Goal: Communication & Community: Ask a question

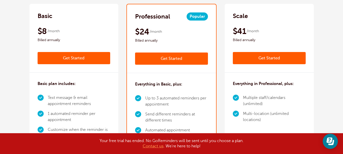
scroll to position [76, 0]
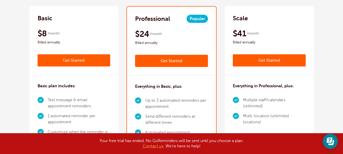
click at [76, 60] on link "Get Started" at bounding box center [74, 60] width 73 height 12
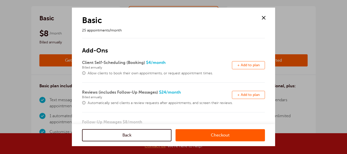
click at [264, 18] on span at bounding box center [264, 18] width 8 height 8
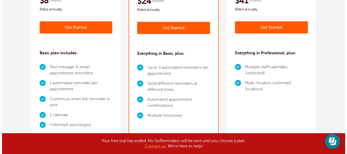
scroll to position [102, 0]
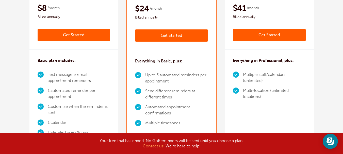
click at [68, 35] on link "Get Started" at bounding box center [74, 35] width 73 height 12
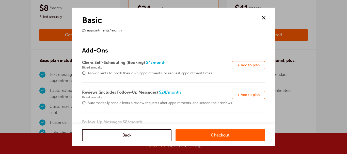
click at [219, 134] on link "Checkout" at bounding box center [220, 135] width 89 height 12
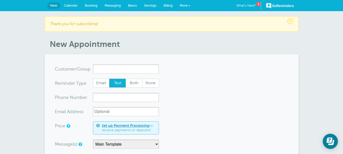
click at [110, 70] on input "x-no-autofill" at bounding box center [126, 69] width 66 height 9
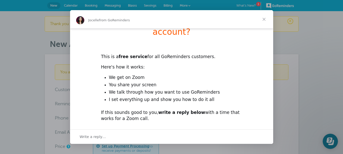
scroll to position [42, 0]
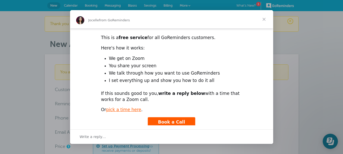
click at [169, 120] on span "Book a Call" at bounding box center [171, 122] width 27 height 5
click at [264, 19] on span "Close" at bounding box center [264, 19] width 18 height 18
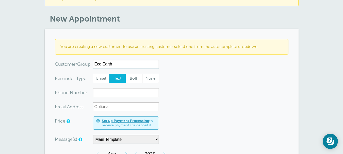
scroll to position [51, 0]
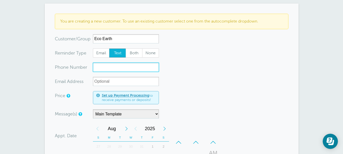
click at [114, 68] on input "xxx-no-autofill" at bounding box center [126, 67] width 66 height 9
click at [94, 66] on input "xxx-no-autofill" at bounding box center [126, 67] width 66 height 9
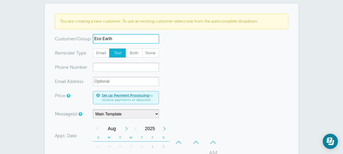
click at [116, 40] on input "Eco Earth" at bounding box center [126, 38] width 66 height 9
type input "E"
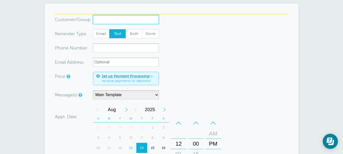
scroll to position [50, 0]
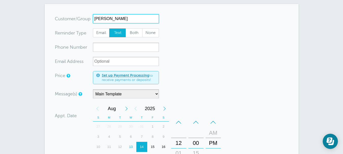
type input "Kathy Baily"
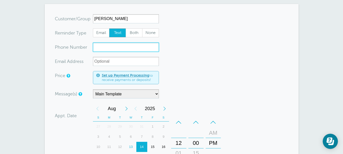
click at [110, 49] on input "xxx-no-autofill" at bounding box center [126, 47] width 66 height 9
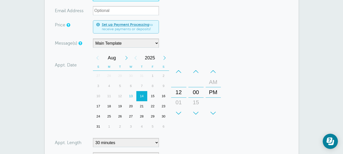
scroll to position [127, 0]
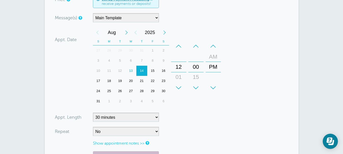
type input "7729131736"
click at [156, 131] on select "No Daily Weekly Every 2 weeks Every 3 weeks Every 4 weeks Monthly Every 5 weeks…" at bounding box center [126, 131] width 66 height 9
select select "RRULE:FREQ=WEEKLY;INTERVAL=4"
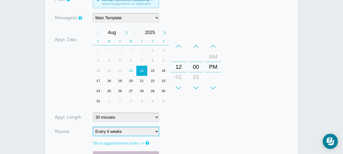
click at [93, 127] on select "No Daily Weekly Every 2 weeks Every 3 weeks Every 4 weeks Monthly Every 5 weeks…" at bounding box center [126, 131] width 66 height 9
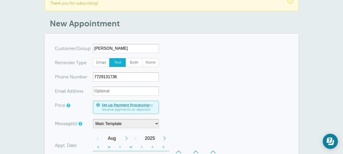
scroll to position [0, 0]
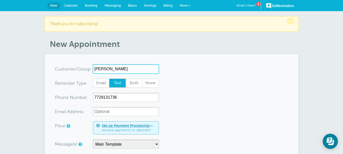
click at [118, 69] on input "Kathy Baily" at bounding box center [126, 69] width 66 height 9
click at [115, 69] on input "Kathy Baily" at bounding box center [126, 69] width 66 height 9
type input "K"
type input "Cyndia Vickers"
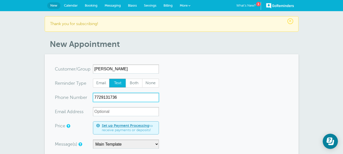
click at [119, 97] on input "7729131736" at bounding box center [126, 97] width 66 height 9
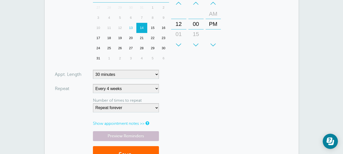
scroll to position [178, 0]
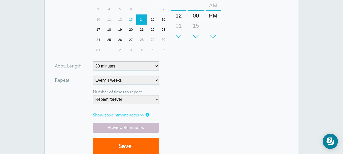
type input "7729133926"
click at [157, 65] on select "5 minutes 10 minutes 15 minutes 20 minutes 25 minutes 30 minutes 35 minutes 40 …" at bounding box center [126, 65] width 66 height 9
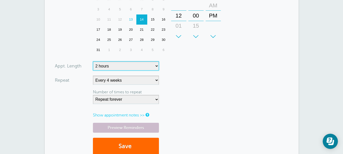
click at [93, 61] on select "5 minutes 10 minutes 15 minutes 20 minutes 25 minutes 30 minutes 35 minutes 40 …" at bounding box center [126, 65] width 66 height 9
click at [157, 67] on select "5 minutes 10 minutes 15 minutes 20 minutes 25 minutes 30 minutes 35 minutes 40 …" at bounding box center [126, 65] width 66 height 9
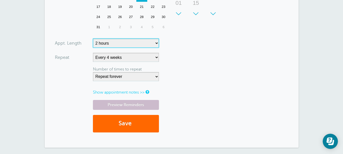
scroll to position [203, 0]
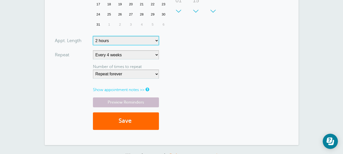
click at [157, 40] on select "5 minutes 10 minutes 15 minutes 20 minutes 25 minutes 30 minutes 35 minutes 40 …" at bounding box center [126, 40] width 66 height 9
select select "150"
click at [93, 36] on select "5 minutes 10 minutes 15 minutes 20 minutes 25 minutes 30 minutes 35 minutes 40 …" at bounding box center [126, 40] width 66 height 9
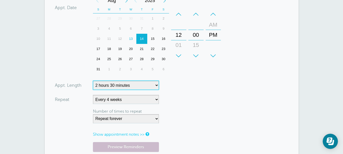
scroll to position [152, 0]
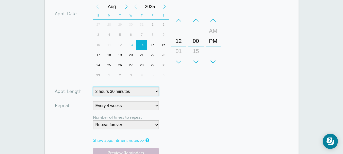
click at [132, 45] on div "13" at bounding box center [131, 45] width 11 height 10
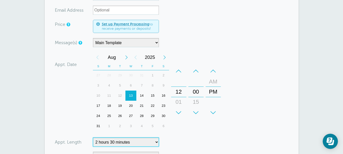
scroll to position [127, 0]
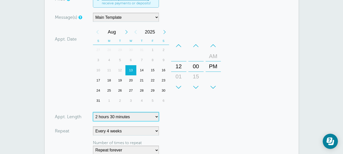
click at [120, 69] on div "12" at bounding box center [120, 70] width 11 height 10
click at [126, 32] on div "Next Month" at bounding box center [126, 32] width 9 height 10
click at [121, 70] on div "16" at bounding box center [120, 70] width 11 height 10
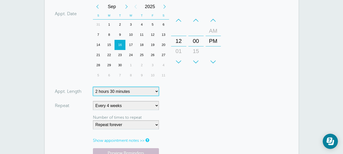
scroll to position [178, 0]
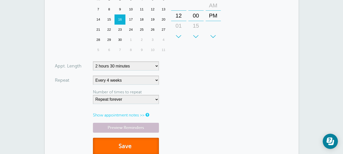
click at [126, 145] on button "Save" at bounding box center [126, 147] width 66 height 18
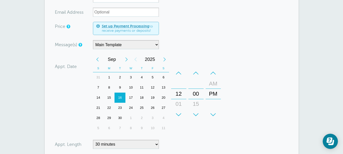
scroll to position [127, 0]
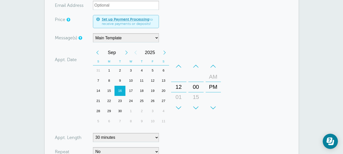
click at [120, 80] on div "9" at bounding box center [120, 81] width 11 height 10
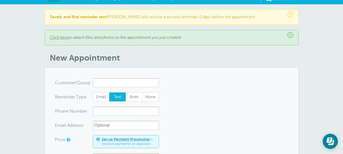
scroll to position [0, 0]
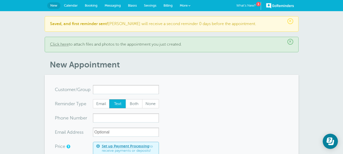
click at [114, 6] on span "Messaging" at bounding box center [113, 6] width 16 height 4
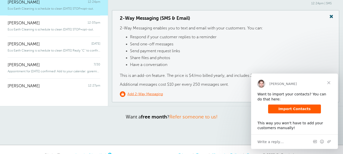
scroll to position [51, 0]
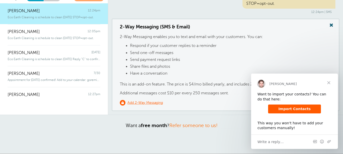
click at [293, 108] on span "Import Contacts" at bounding box center [294, 109] width 32 height 4
click at [270, 143] on span "Write a reply…" at bounding box center [271, 142] width 26 height 7
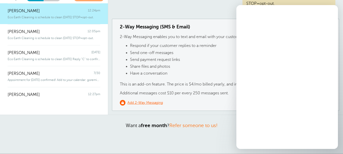
scroll to position [0, 0]
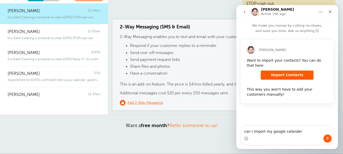
type textarea "can I import my google calander"
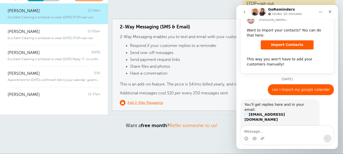
scroll to position [57, 0]
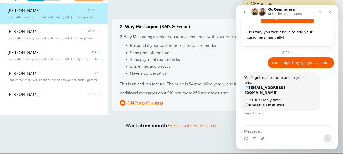
click at [273, 132] on textarea "Message…" at bounding box center [287, 130] width 93 height 9
click at [265, 132] on textarea "is there a wayto import my google calander" at bounding box center [287, 130] width 93 height 9
type textarea "is there a way to import my google calander"
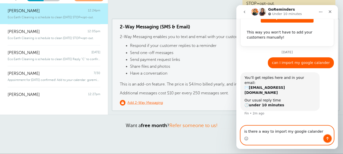
click at [328, 139] on icon "Send a message…" at bounding box center [328, 139] width 4 height 4
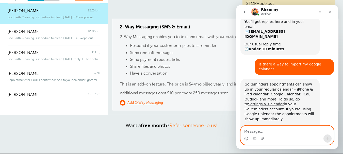
scroll to position [120, 0]
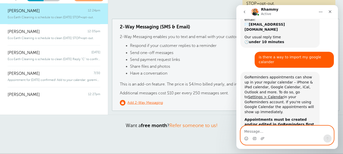
click at [265, 130] on textarea "Message…" at bounding box center [287, 130] width 93 height 9
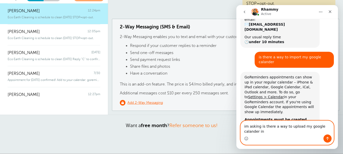
scroll to position [126, 0]
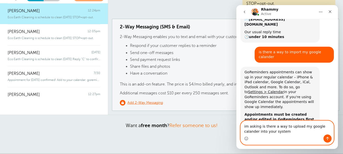
type textarea "im asking is there a way to upload my google calander into your system"
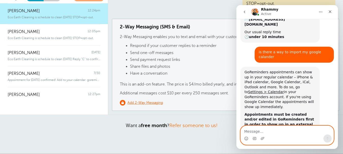
scroll to position [141, 0]
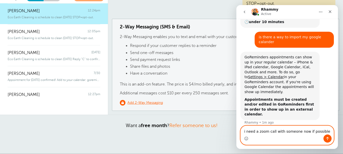
type textarea "i need a zoom call with someone now if possible"
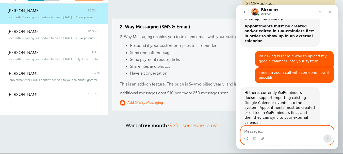
scroll to position [214, 0]
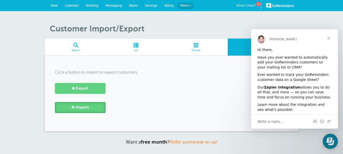
click at [79, 107] on span "Import" at bounding box center [82, 107] width 13 height 5
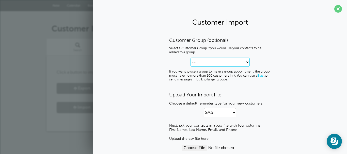
click at [246, 61] on select "-- Create new Customer Group" at bounding box center [220, 62] width 59 height 9
select select "--create-new-group--"
click at [191, 58] on select "-- Create new Customer Group" at bounding box center [220, 62] width 59 height 9
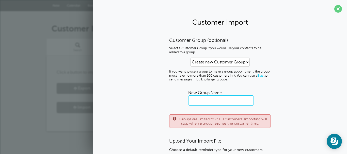
click at [213, 101] on input "text" at bounding box center [221, 101] width 66 height 10
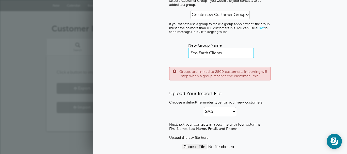
scroll to position [51, 0]
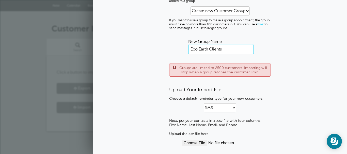
type input "Eco Earth Clients"
click at [232, 108] on select "SMS Email SMS and Email" at bounding box center [220, 107] width 33 height 9
click at [251, 109] on p "SMS Email SMS and Email" at bounding box center [220, 107] width 102 height 9
click at [196, 143] on input "file" at bounding box center [220, 143] width 77 height 6
